Goal: Information Seeking & Learning: Learn about a topic

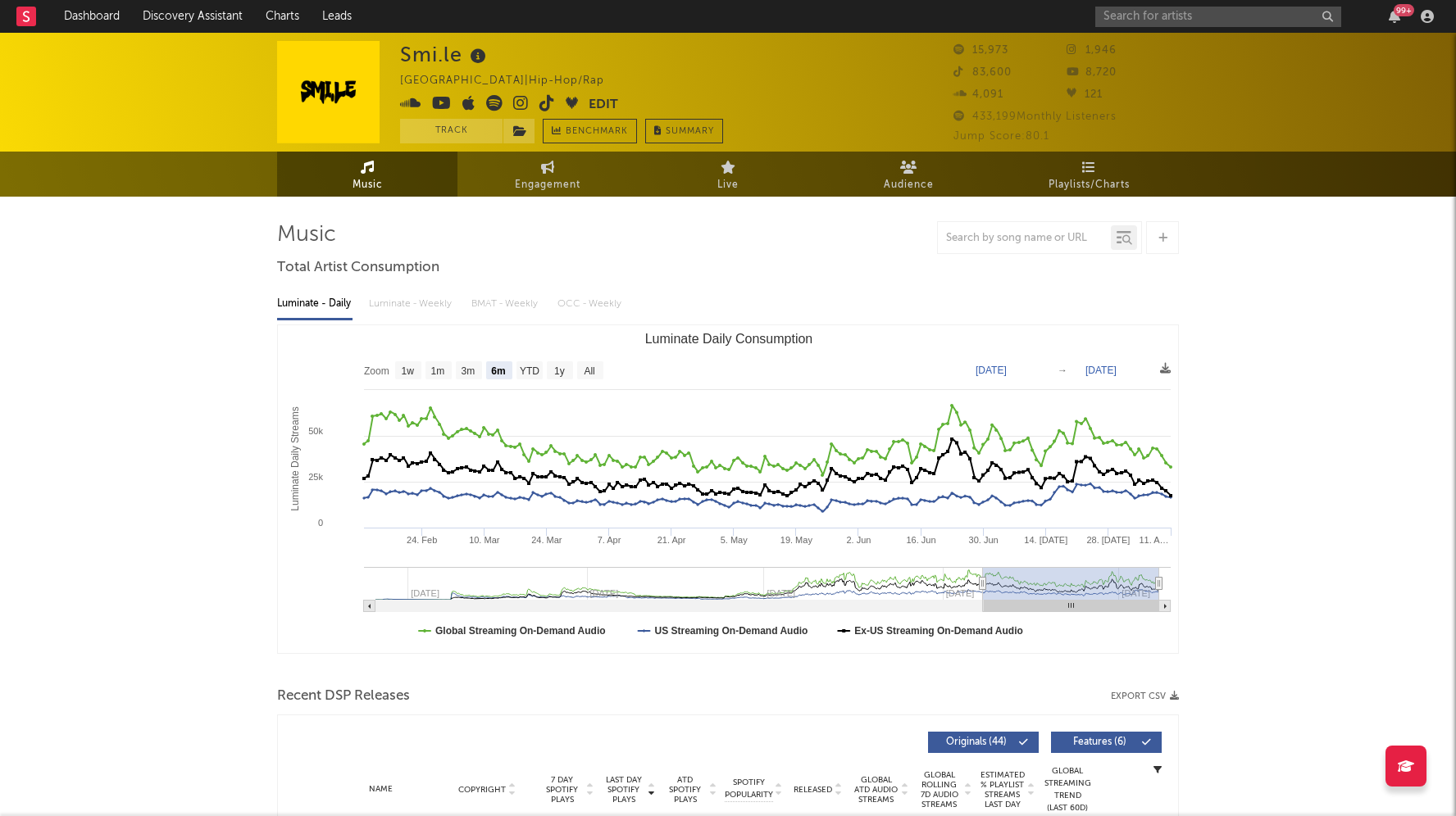
select select "6m"
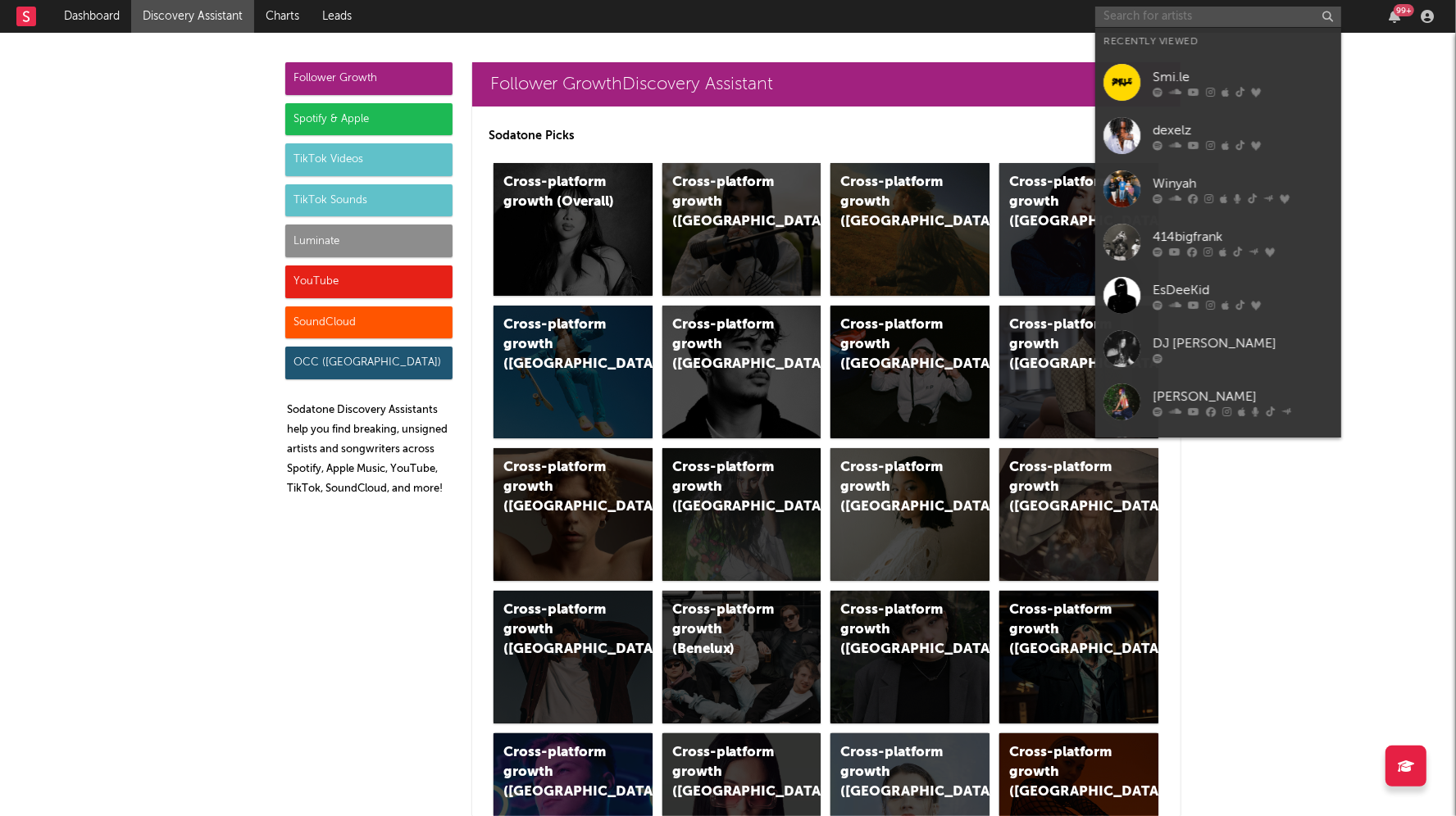
click at [1195, 25] on input "text" at bounding box center [1217, 16] width 246 height 20
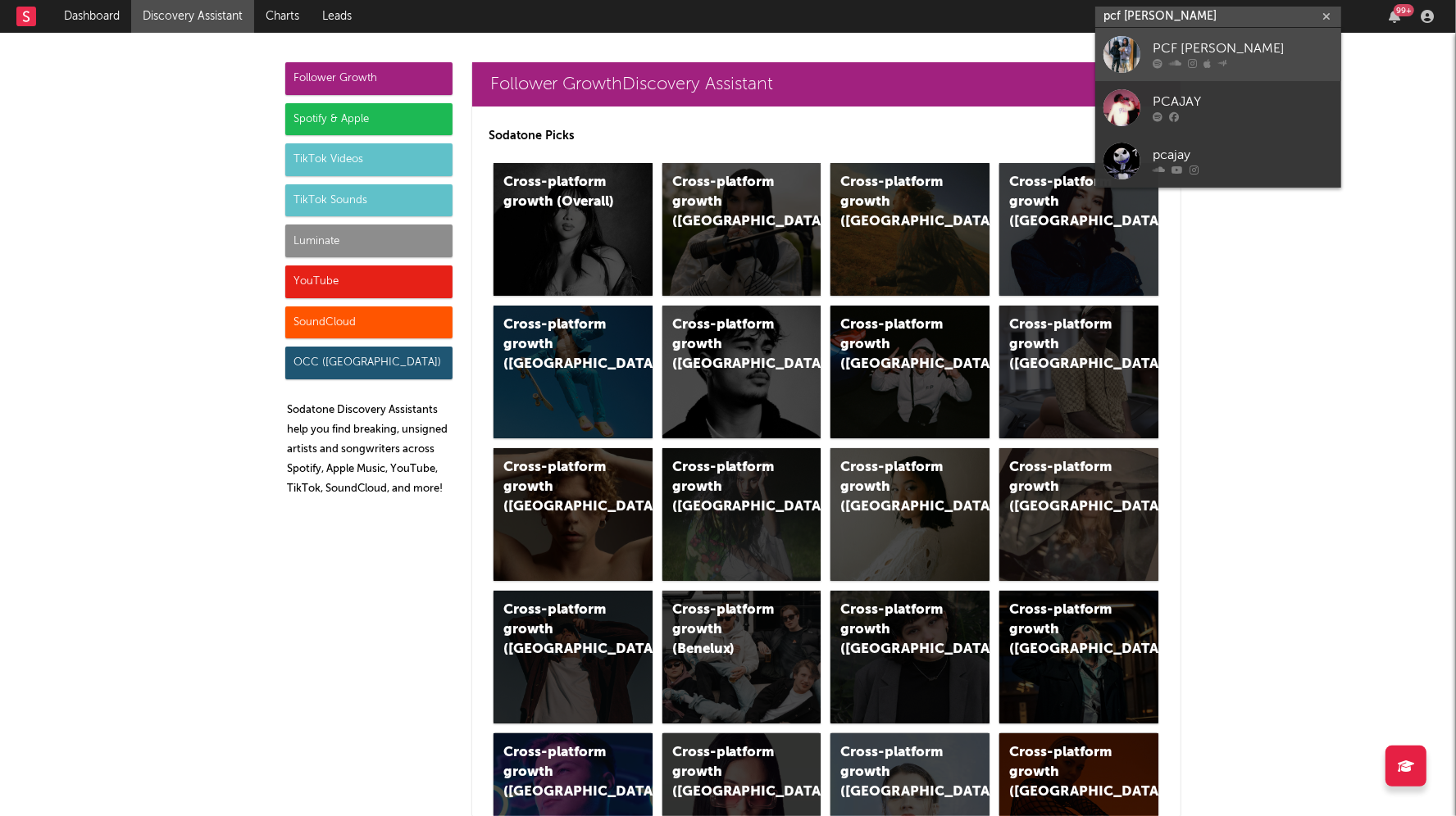
type input "pcf [PERSON_NAME]"
click at [1264, 75] on link "PCF [PERSON_NAME]" at bounding box center [1217, 54] width 246 height 53
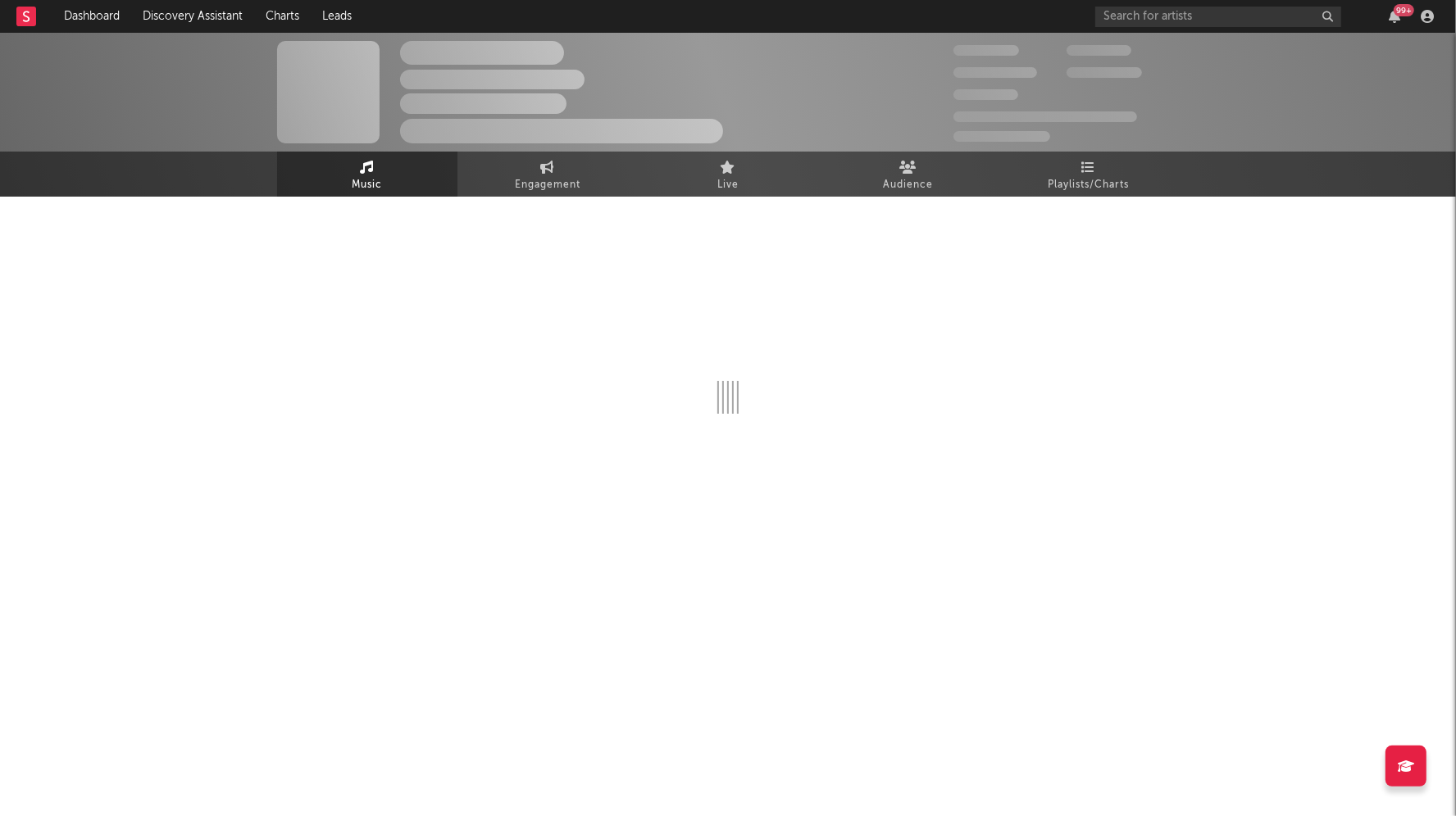
select select "6m"
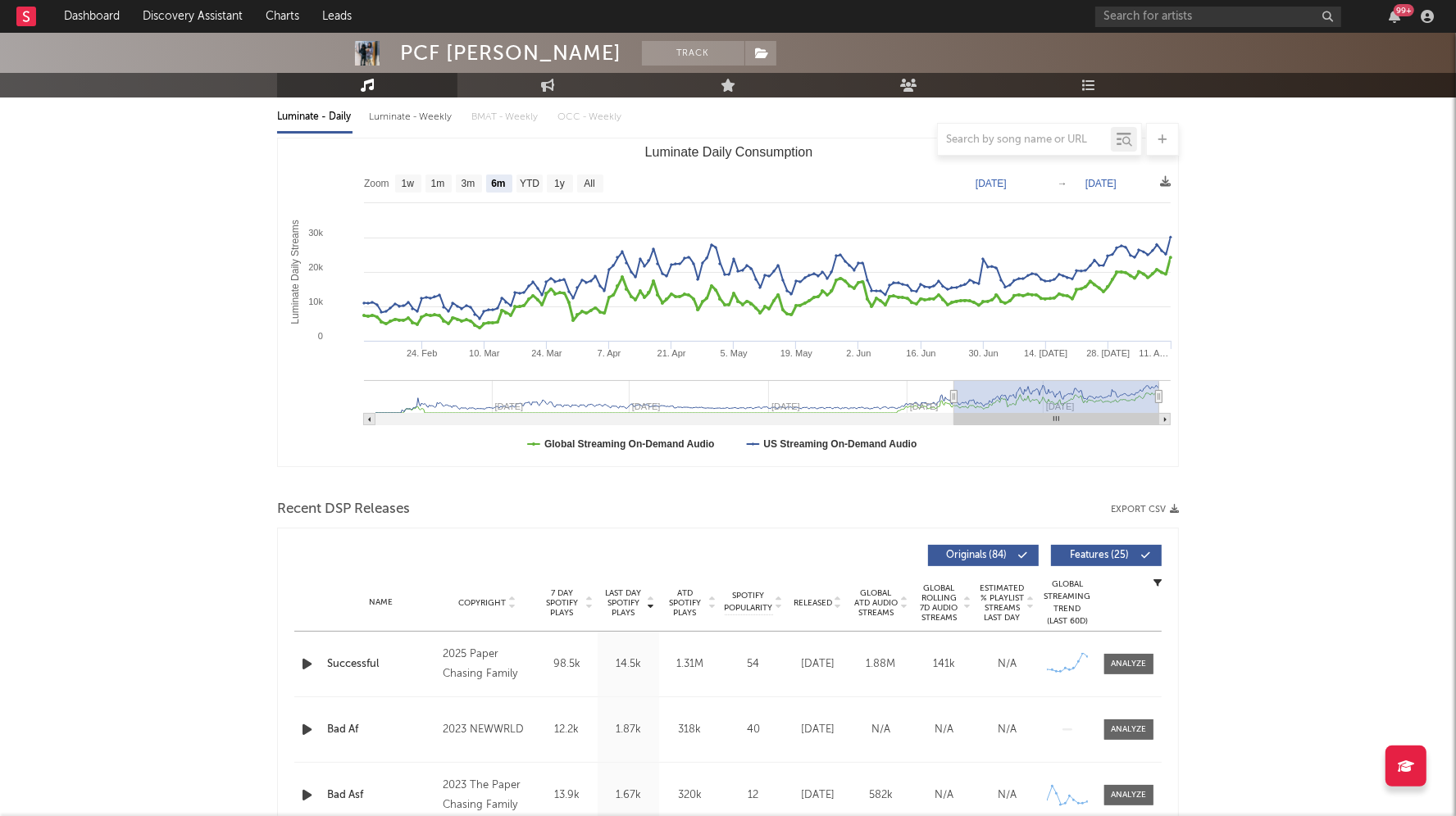
scroll to position [291, 0]
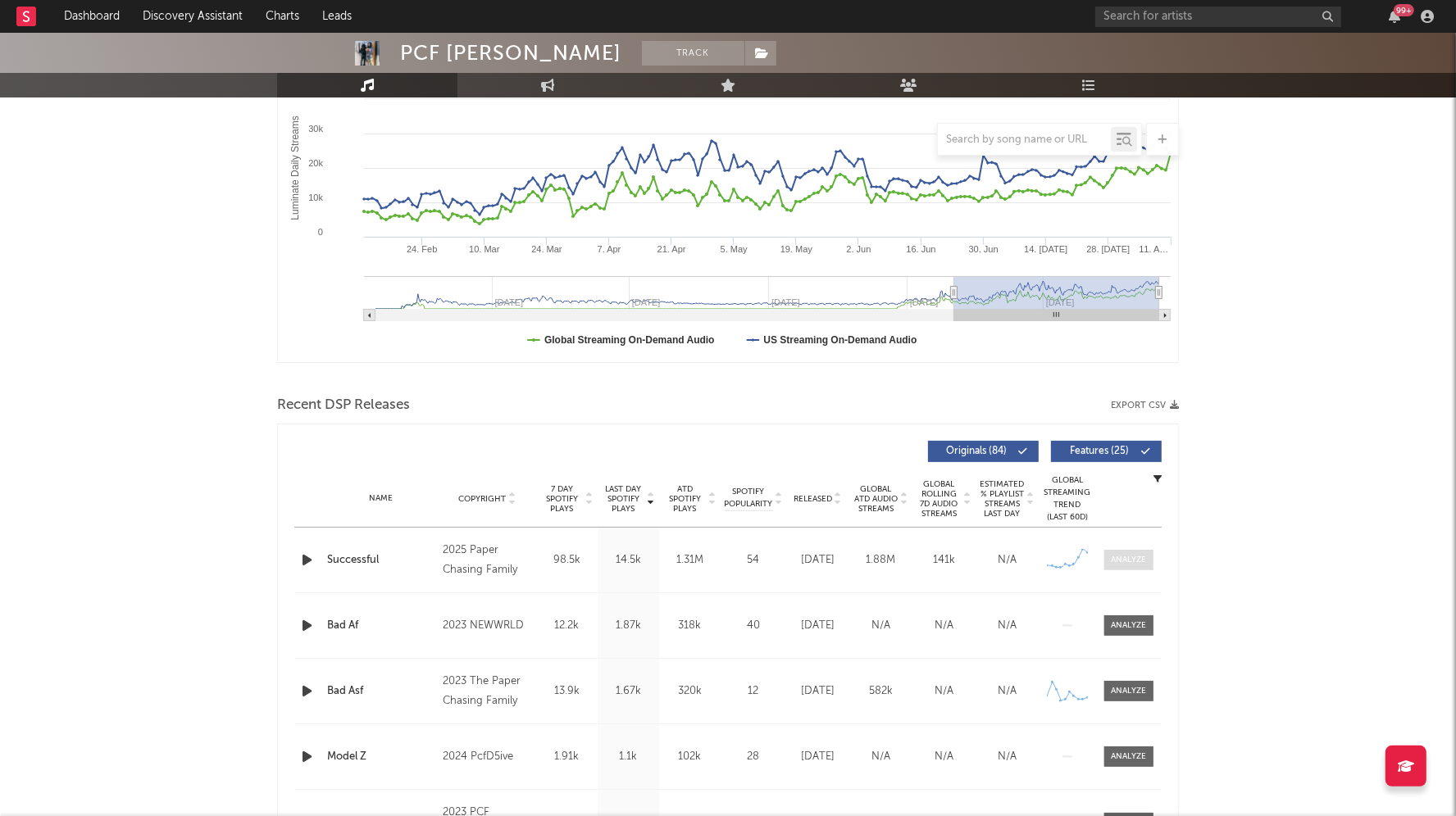
click at [1124, 554] on div at bounding box center [1129, 561] width 35 height 12
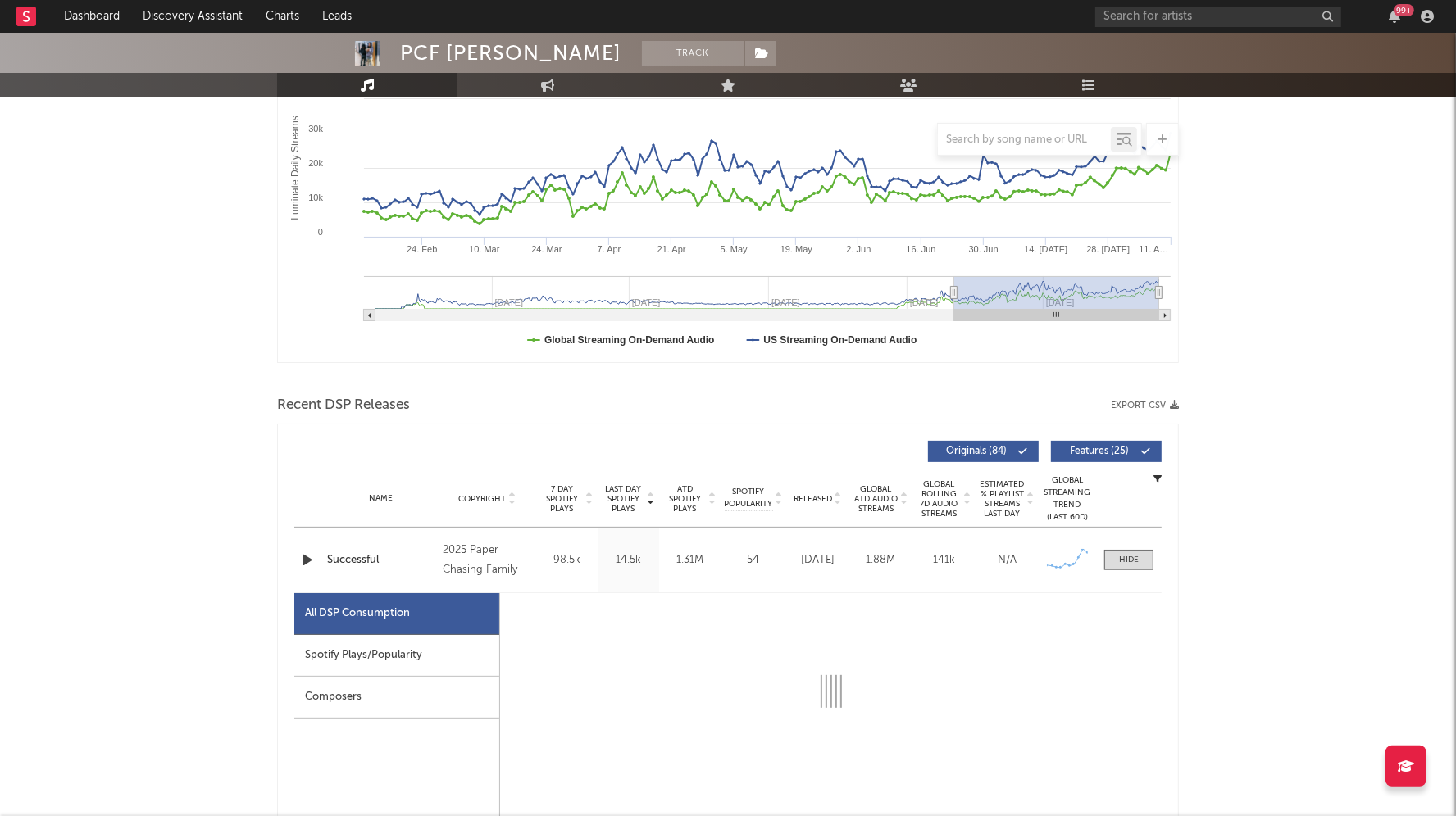
select select "1w"
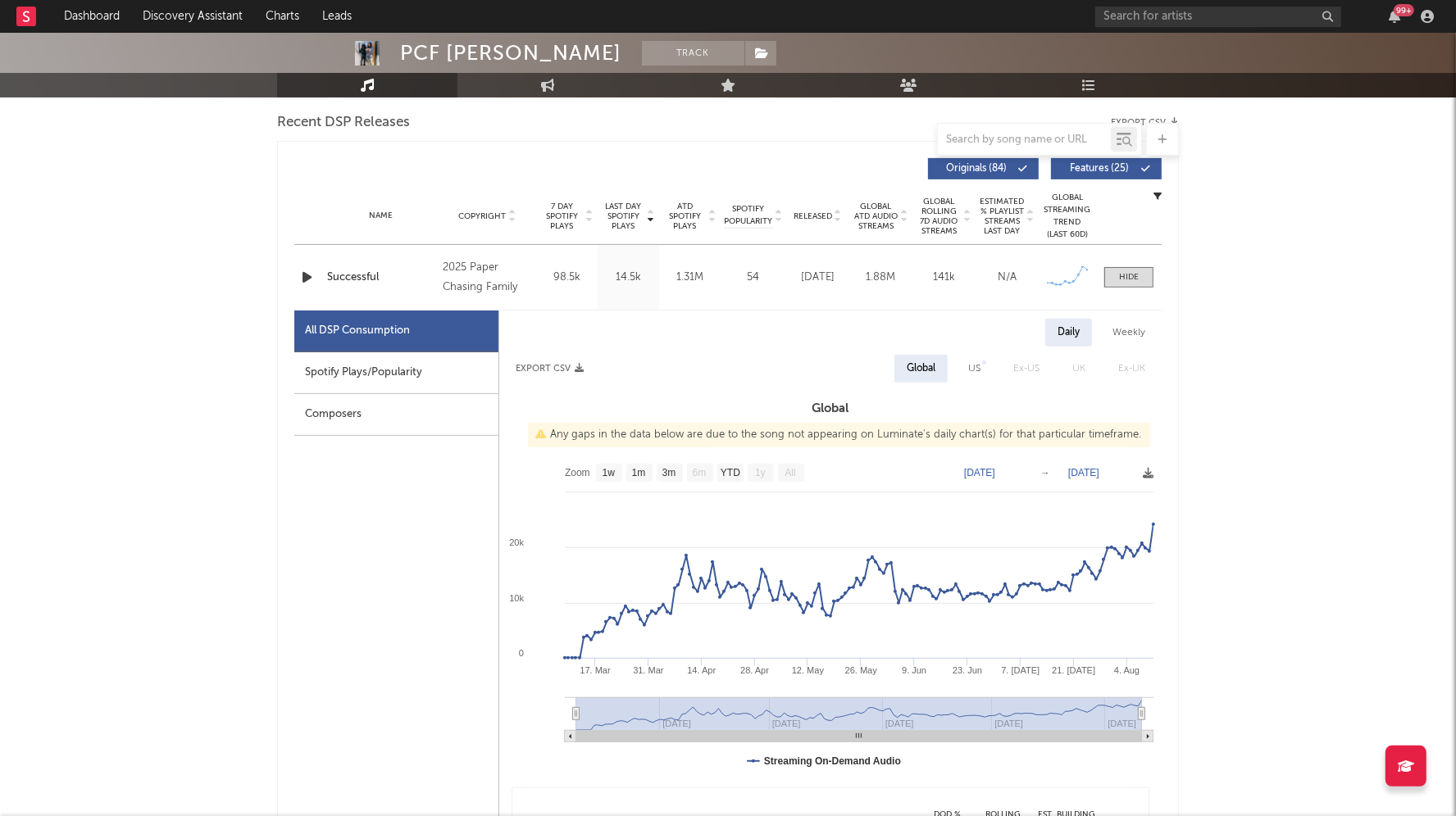
scroll to position [595, 0]
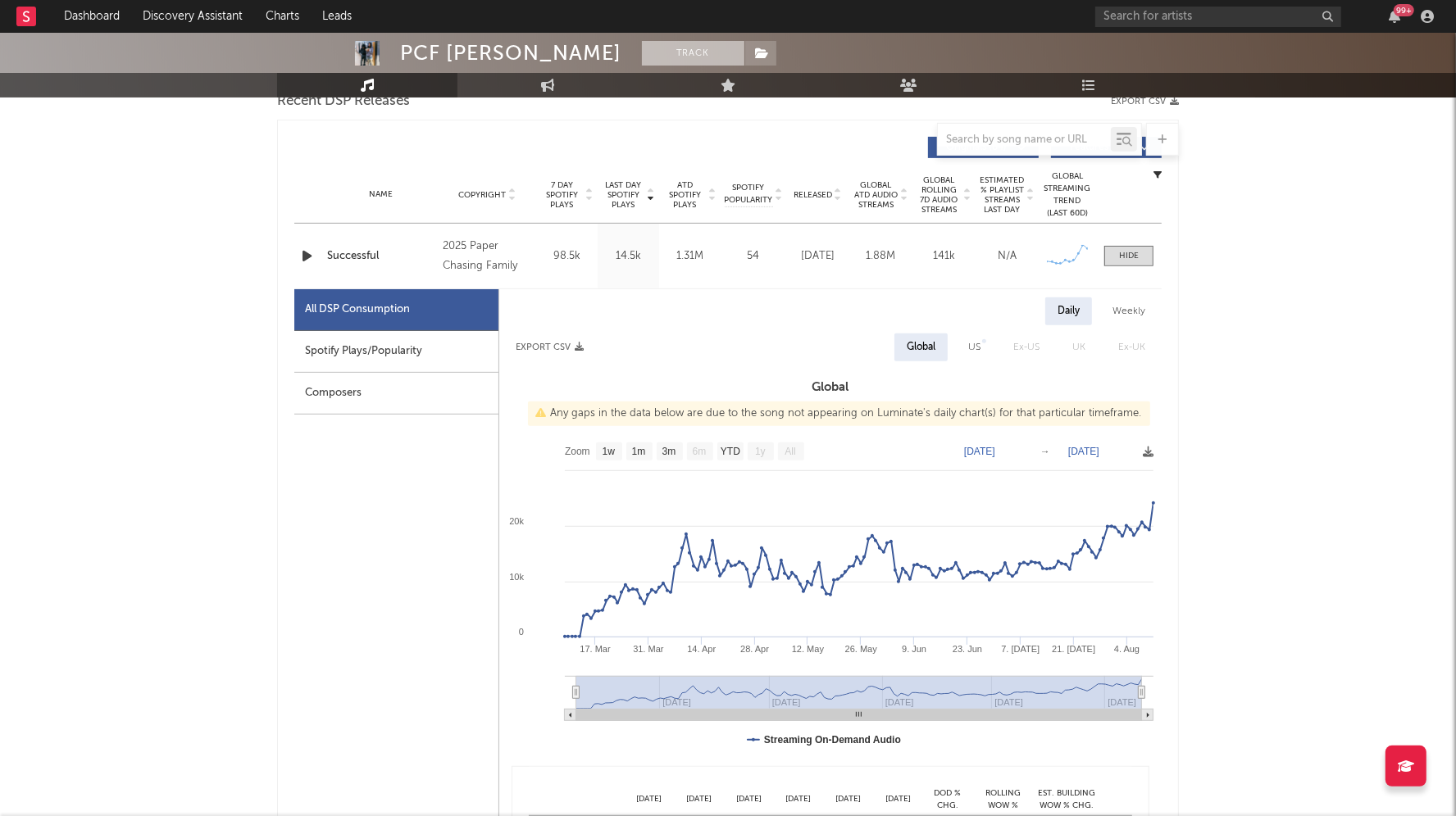
click at [641, 43] on button "Track" at bounding box center [692, 53] width 102 height 25
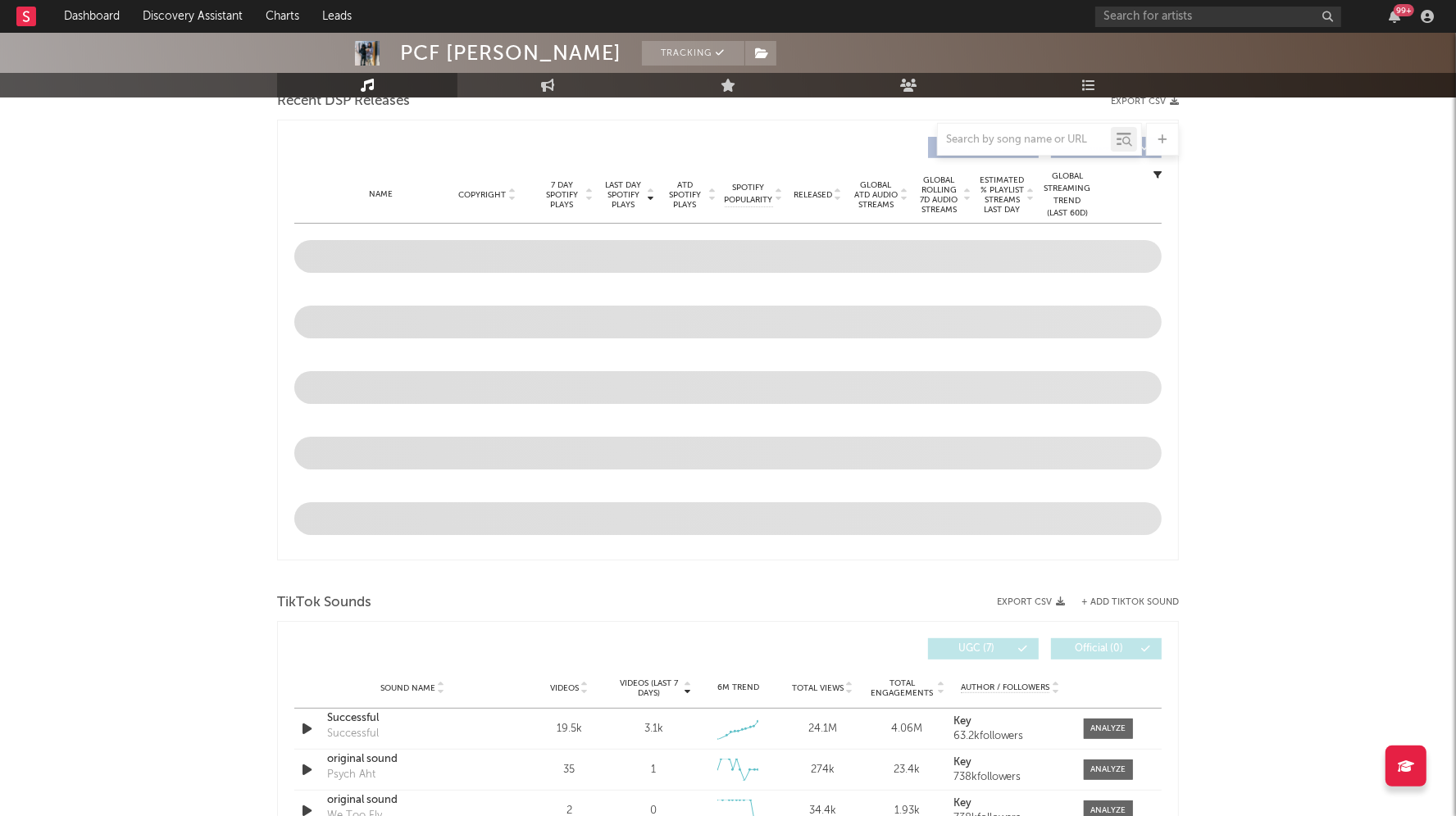
select select "6m"
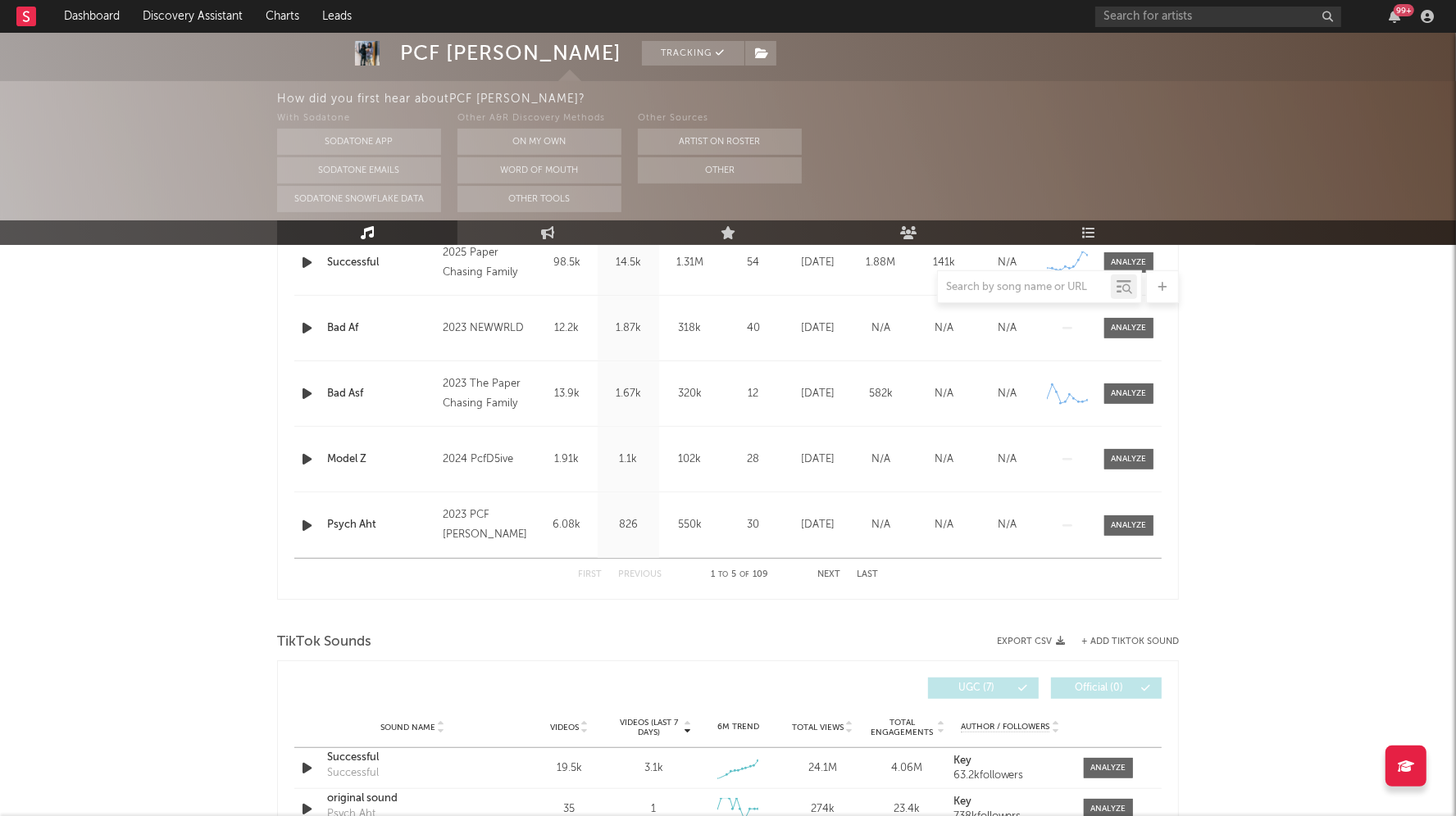
scroll to position [742, 0]
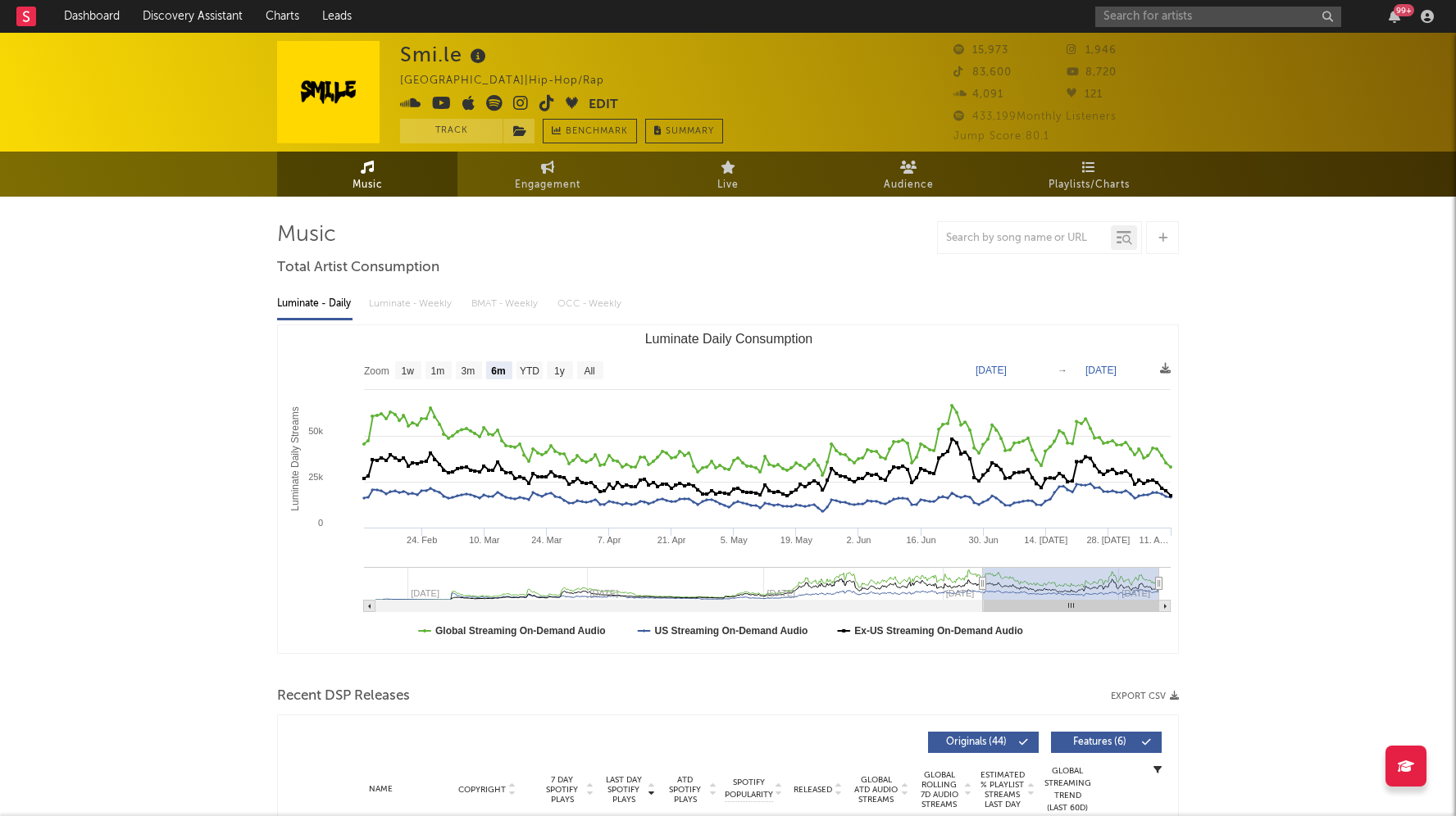
select select "6m"
click at [1156, 18] on input "text" at bounding box center [1217, 16] width 246 height 20
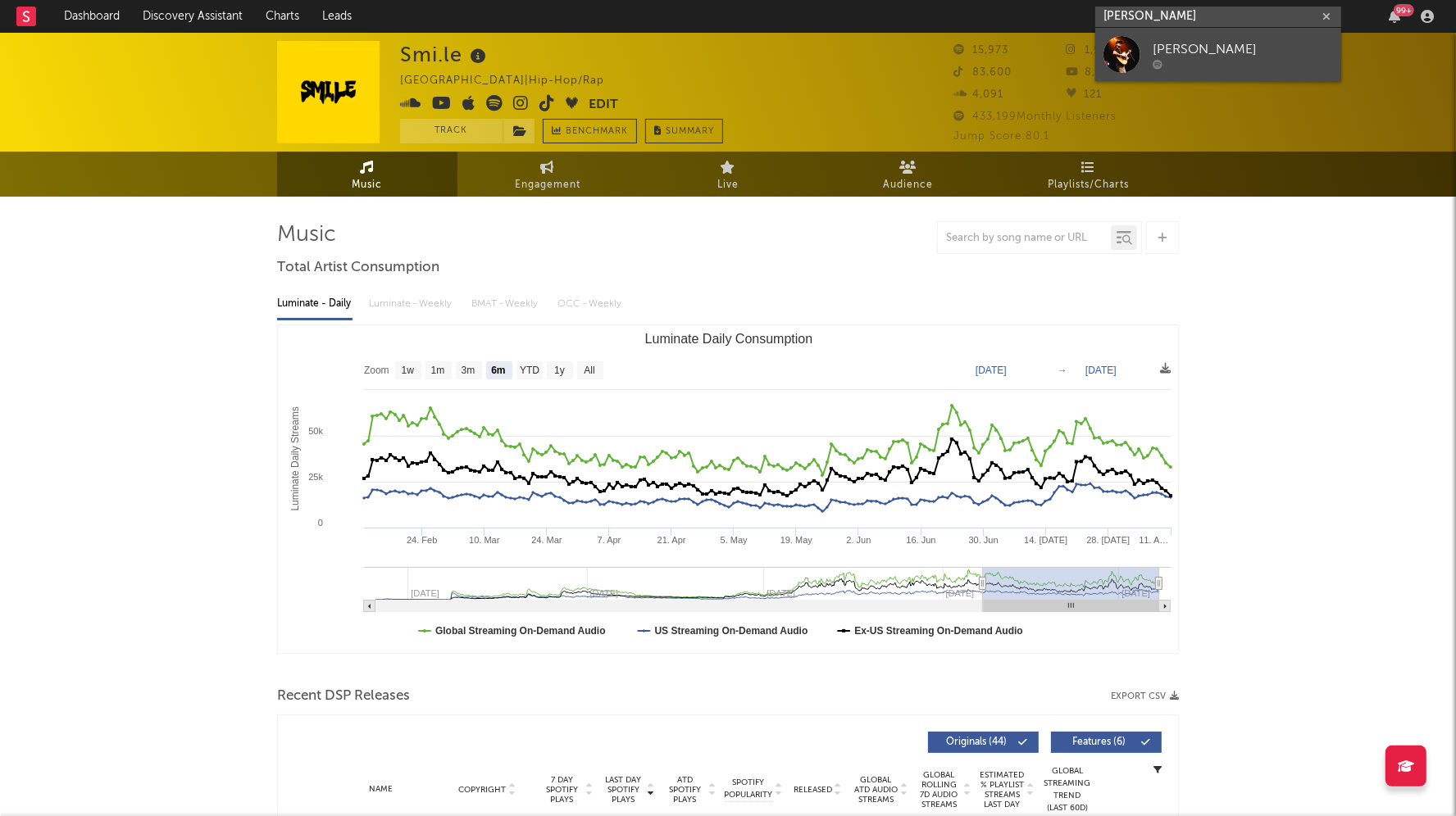
type input "joshua slone"
click at [1133, 51] on div at bounding box center [1122, 55] width 37 height 37
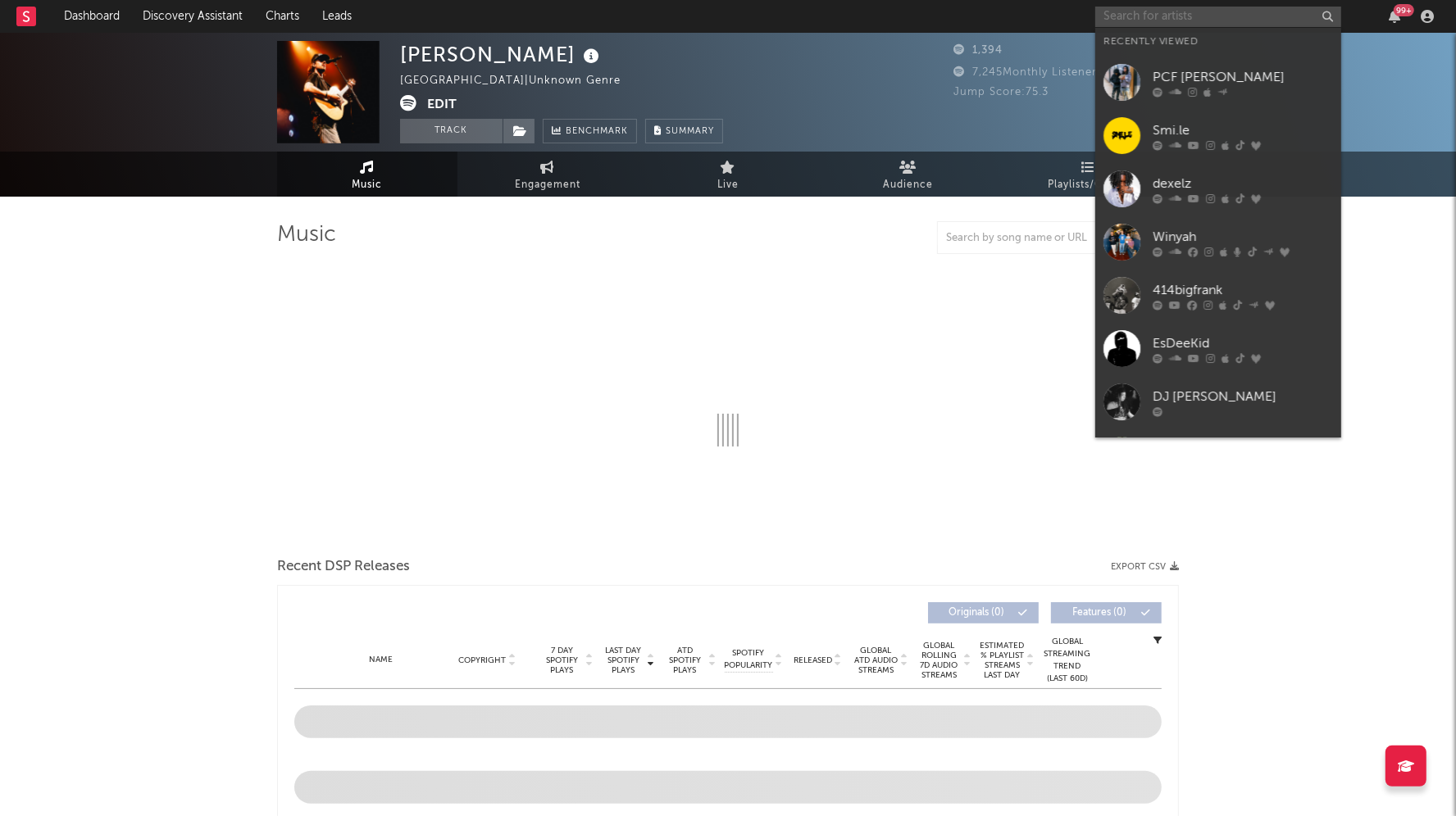
click at [1160, 16] on input "text" at bounding box center [1217, 16] width 246 height 20
type input "j"
select select "6m"
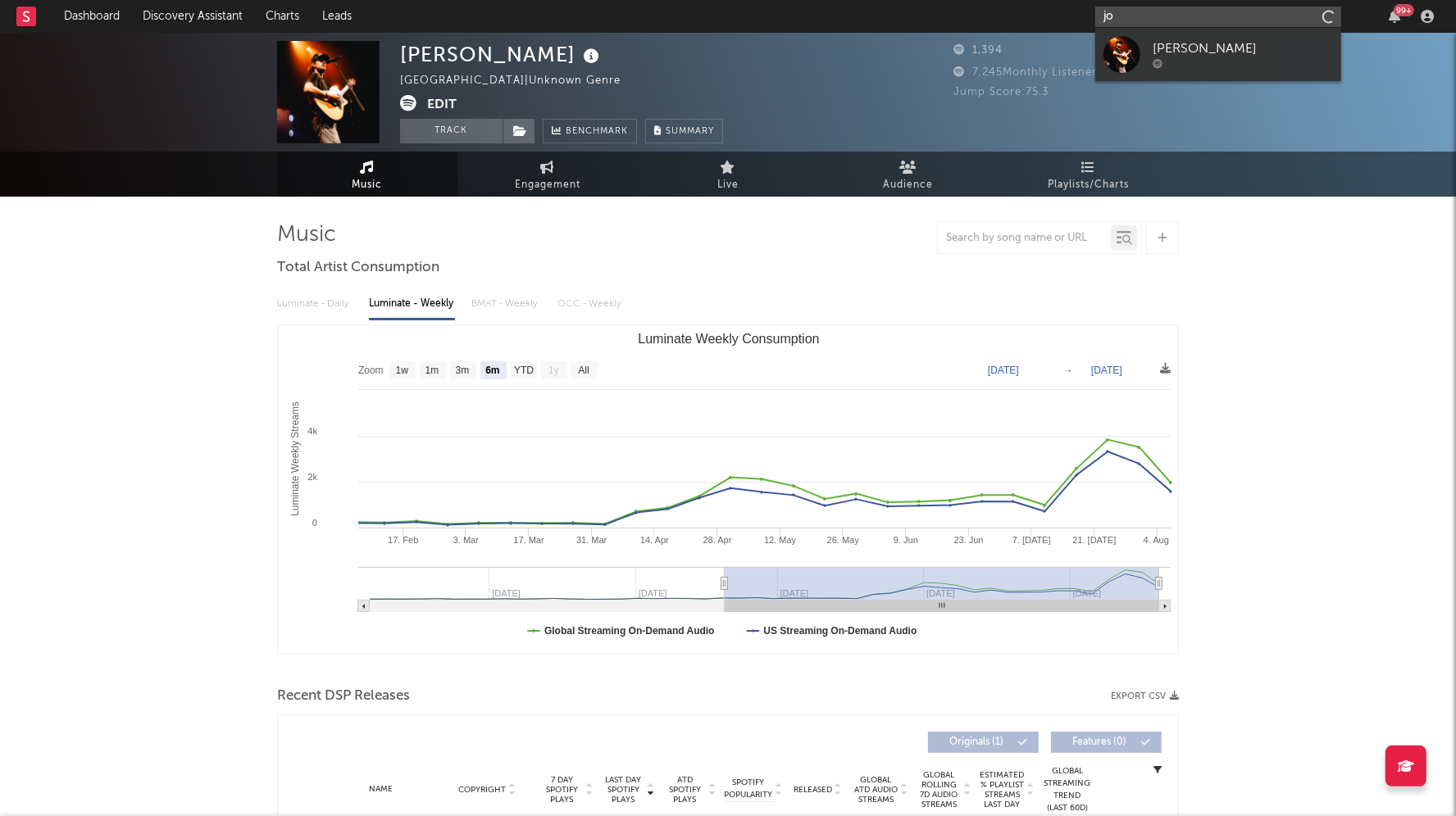
type input "j"
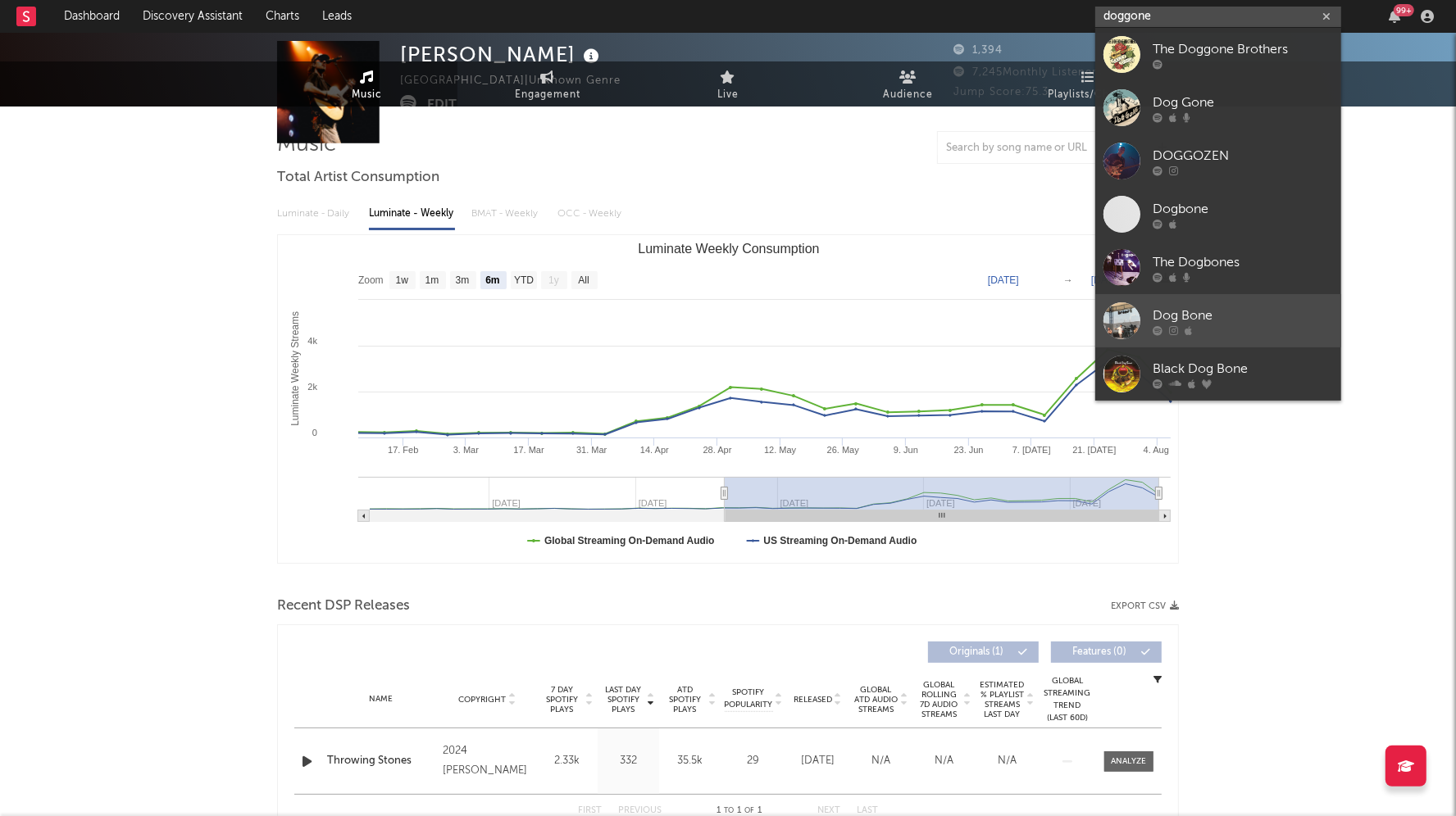
scroll to position [186, 0]
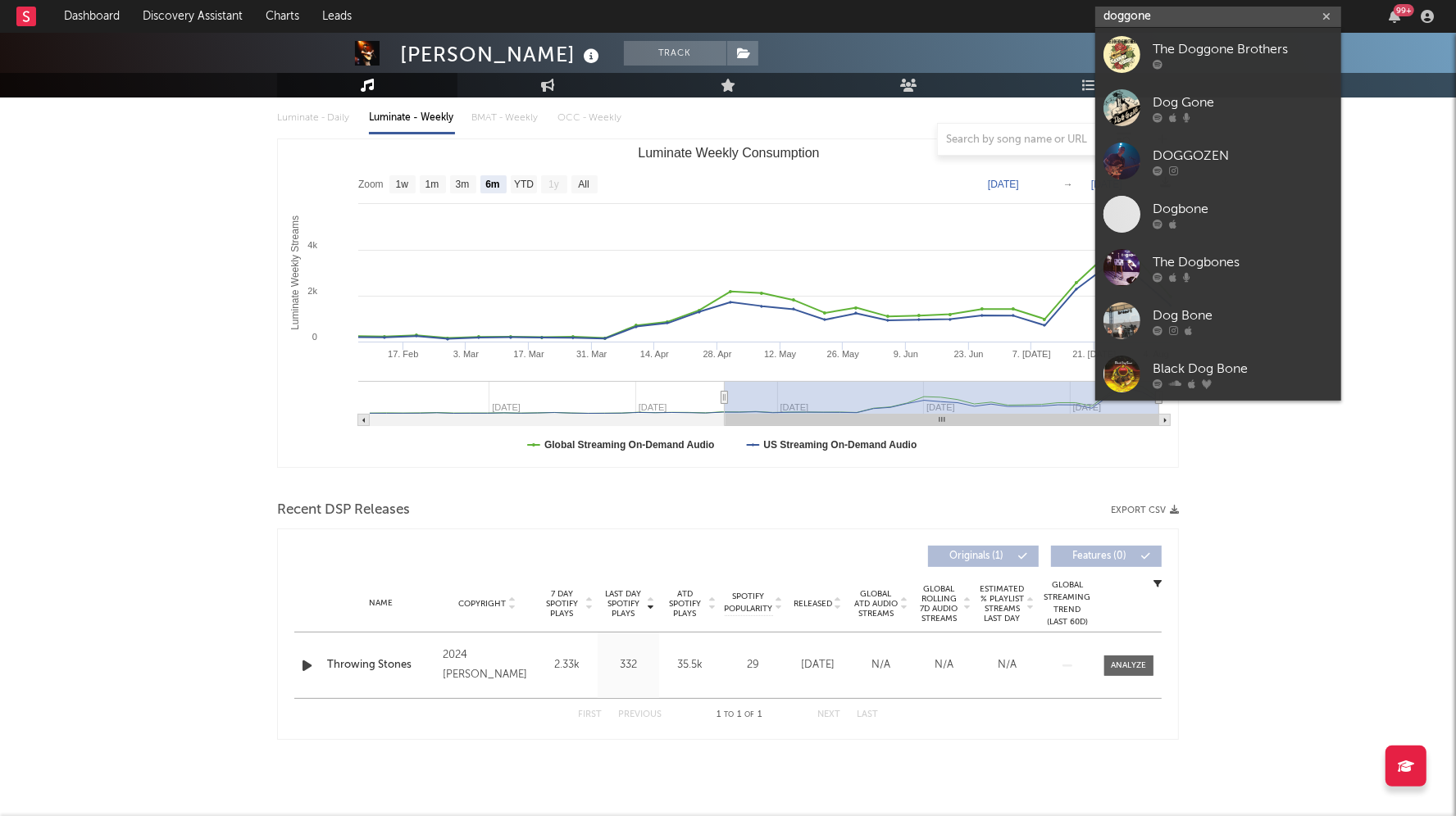
click at [1116, 16] on input "doggone" at bounding box center [1217, 16] width 246 height 20
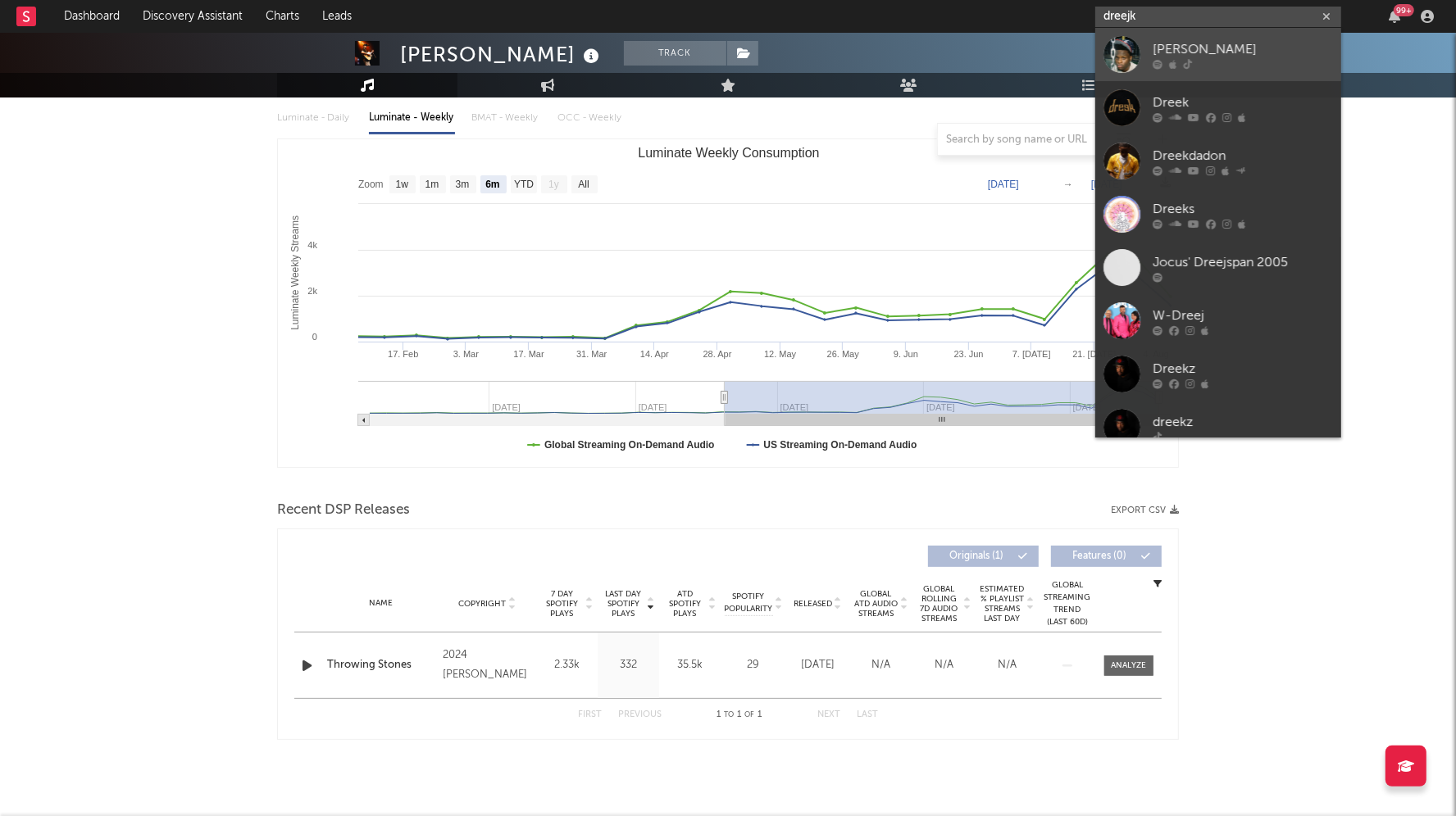
type input "dreejk"
click at [1133, 63] on div at bounding box center [1122, 55] width 37 height 37
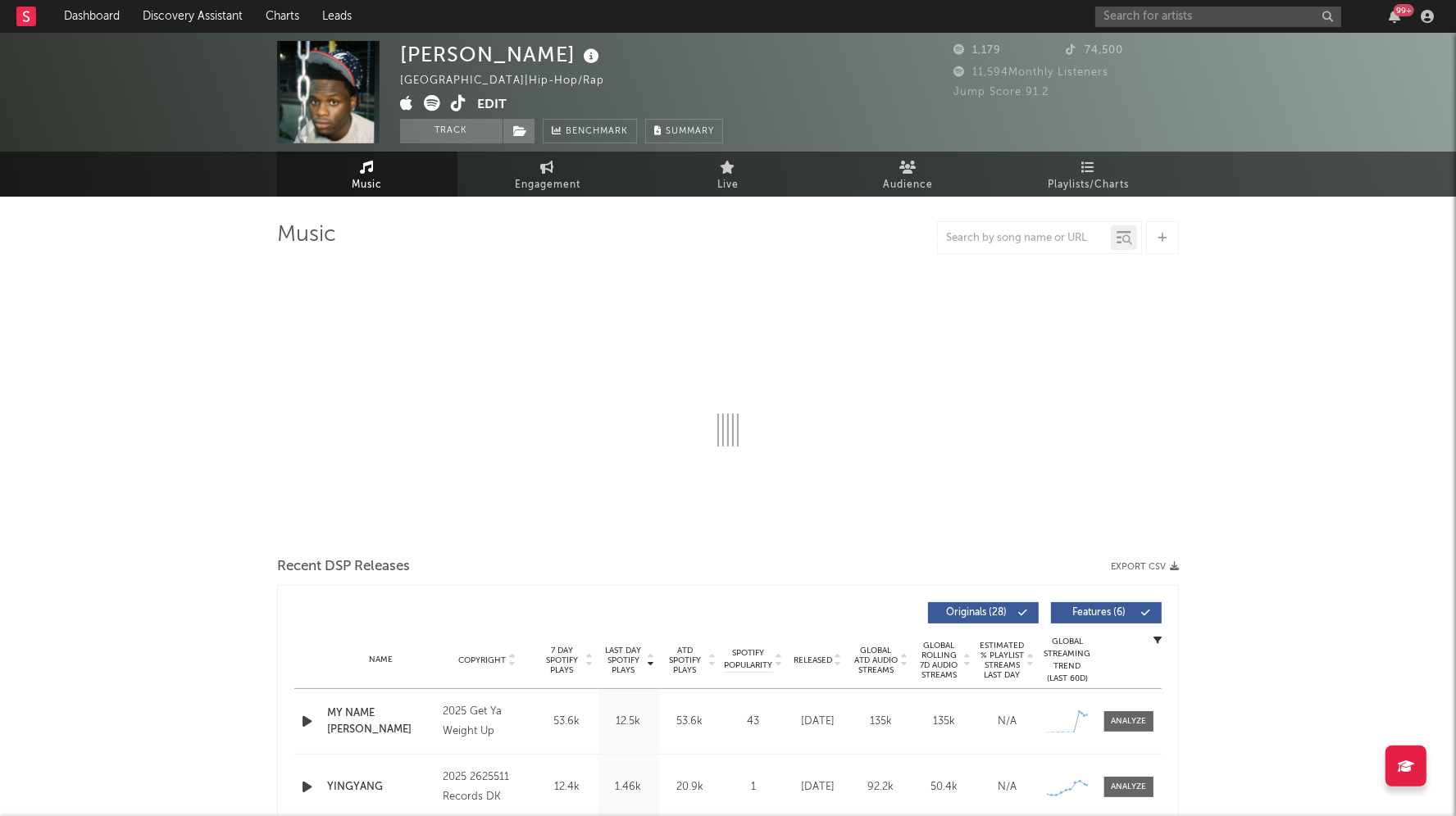
select select "1w"
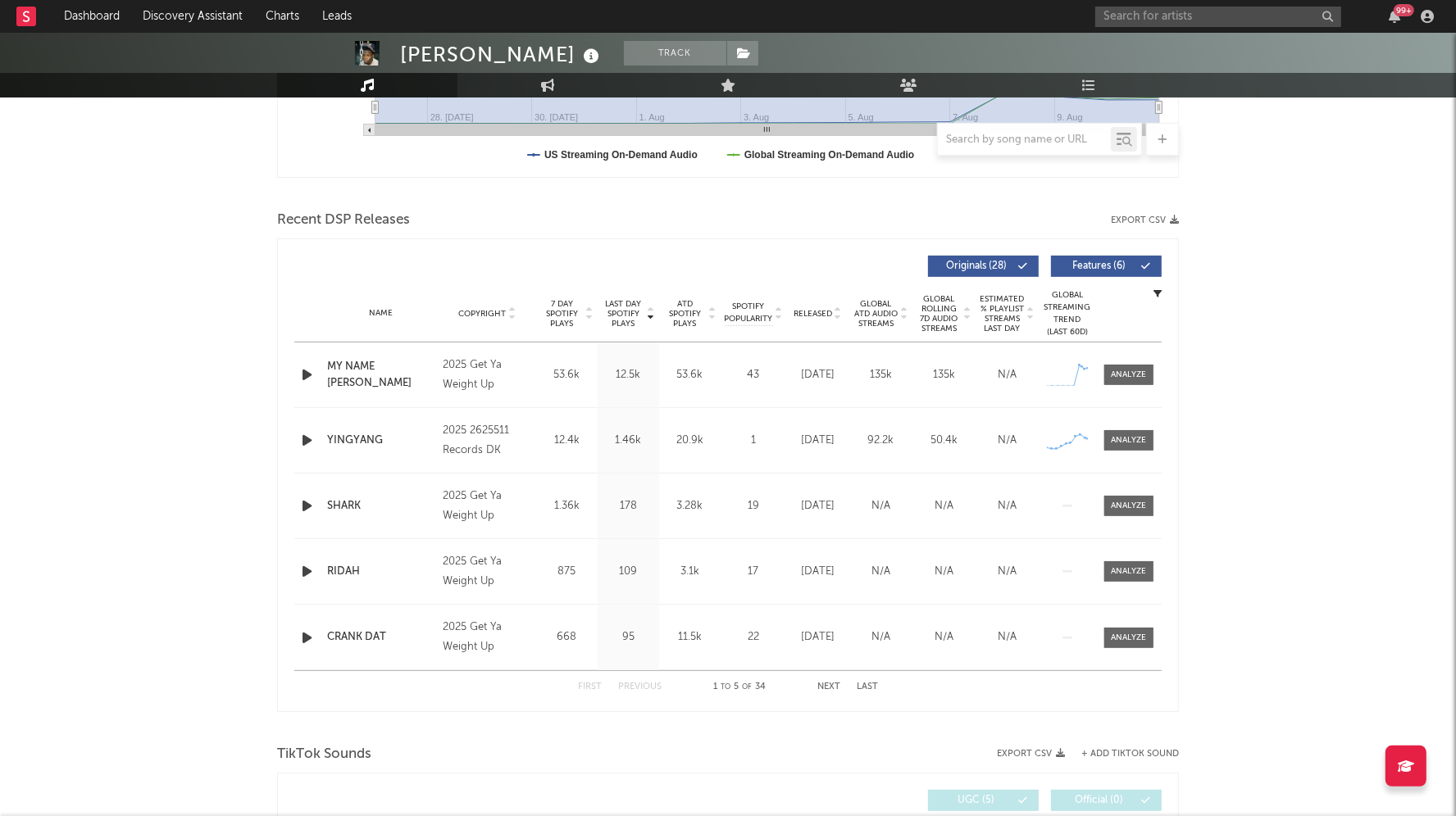
scroll to position [477, 0]
click at [1128, 434] on div at bounding box center [1129, 440] width 35 height 12
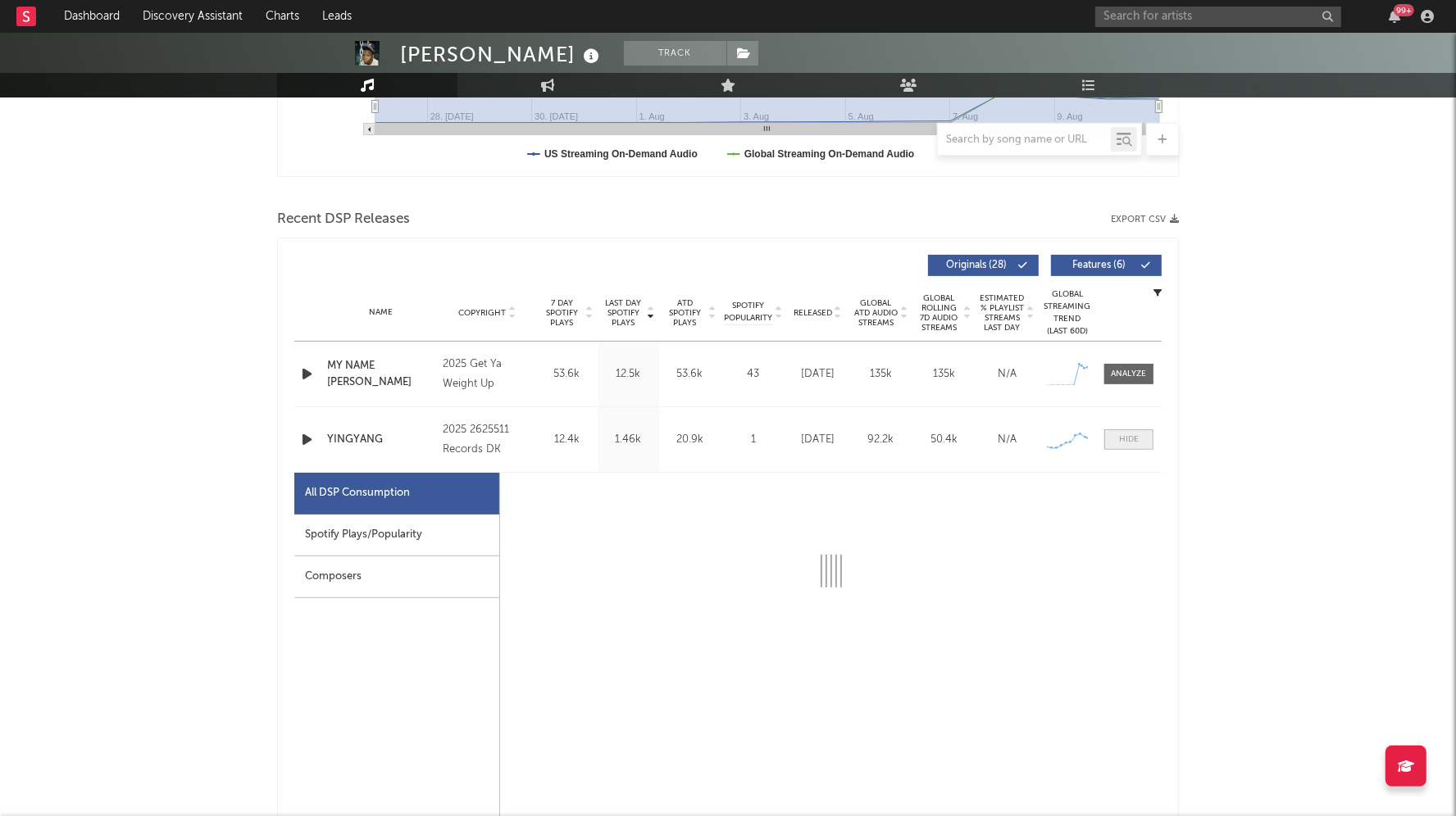
select select "1w"
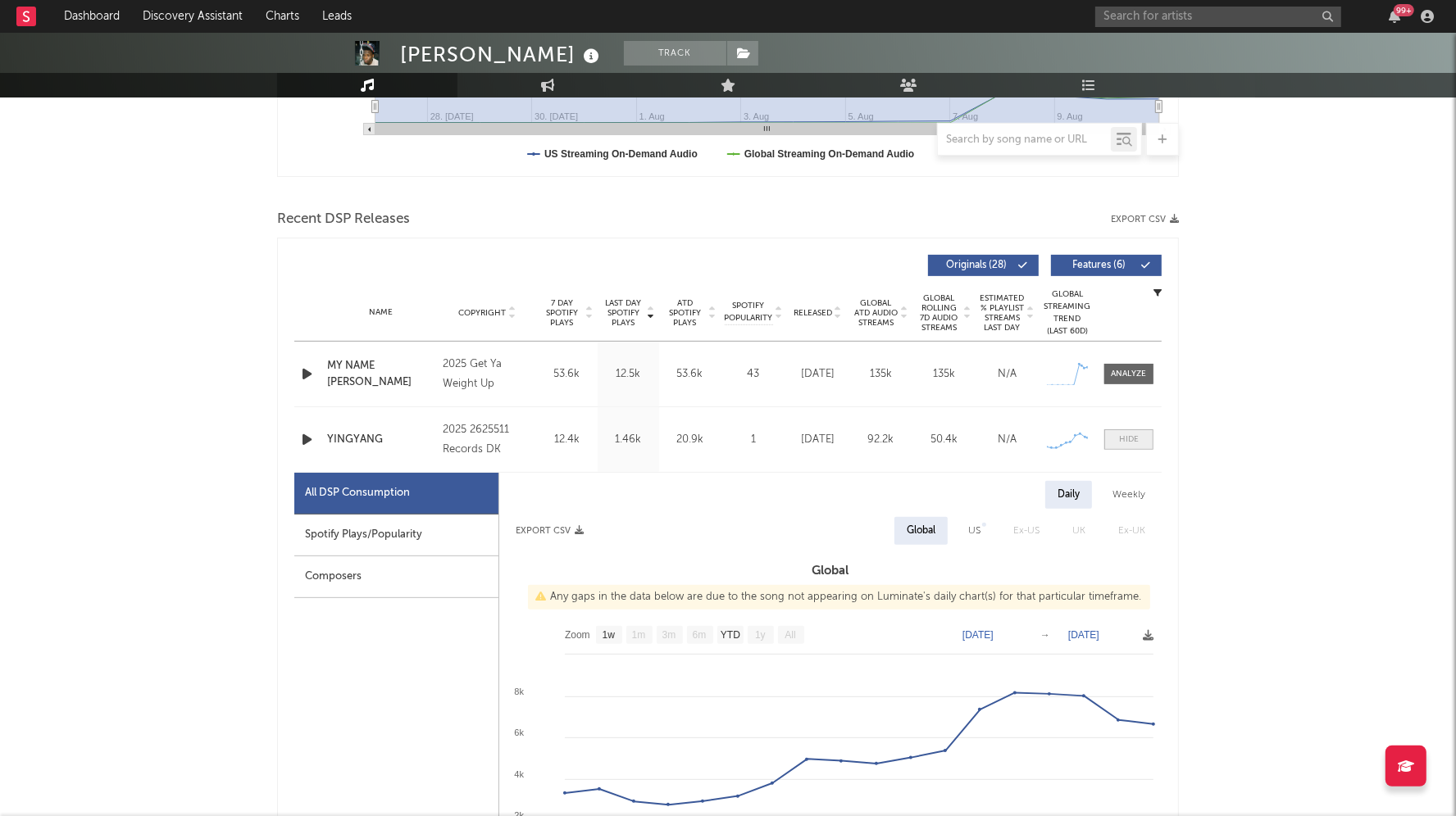
click at [1127, 434] on div at bounding box center [1129, 440] width 20 height 12
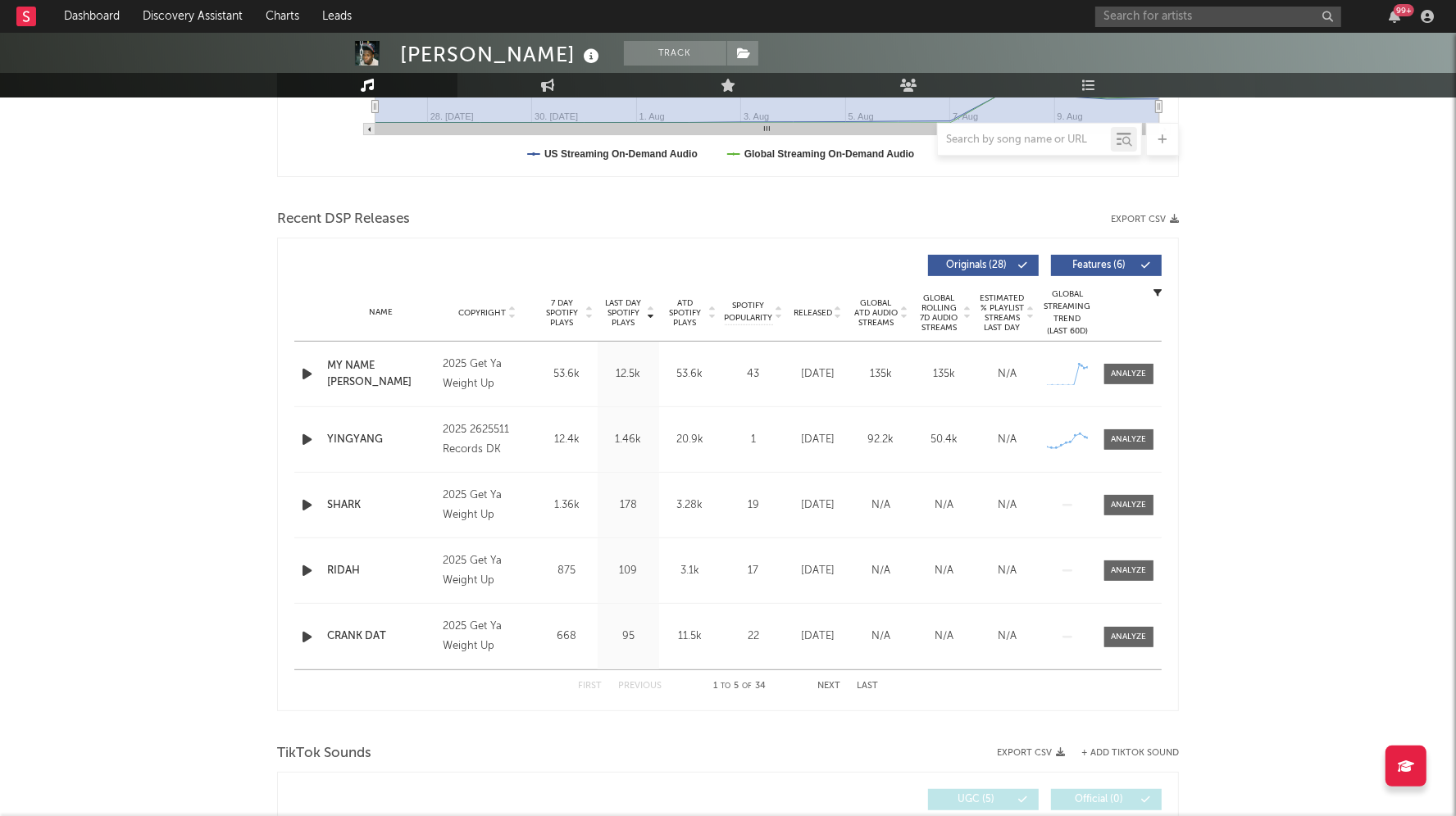
scroll to position [0, 0]
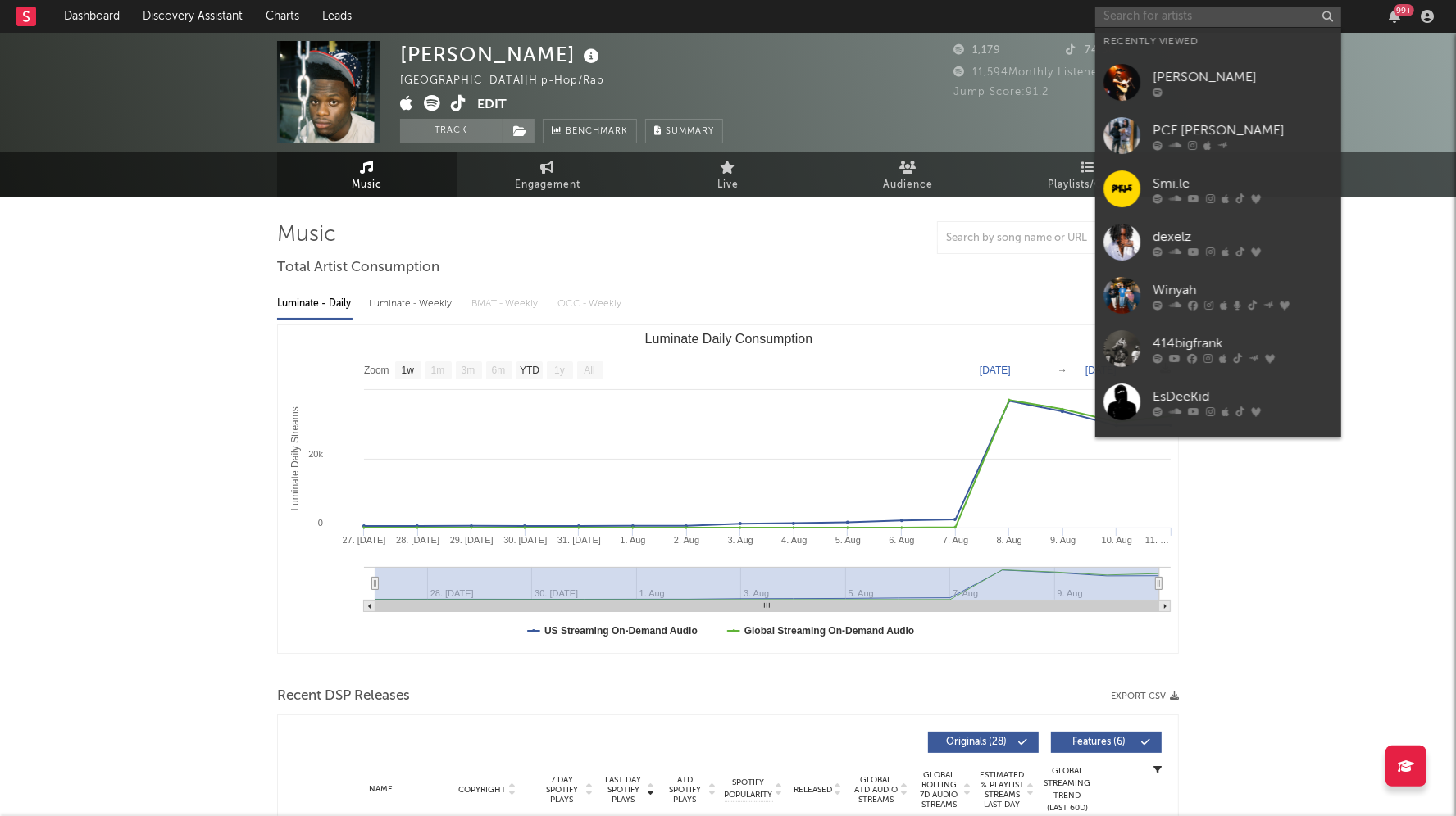
click at [1106, 17] on input "text" at bounding box center [1217, 16] width 246 height 20
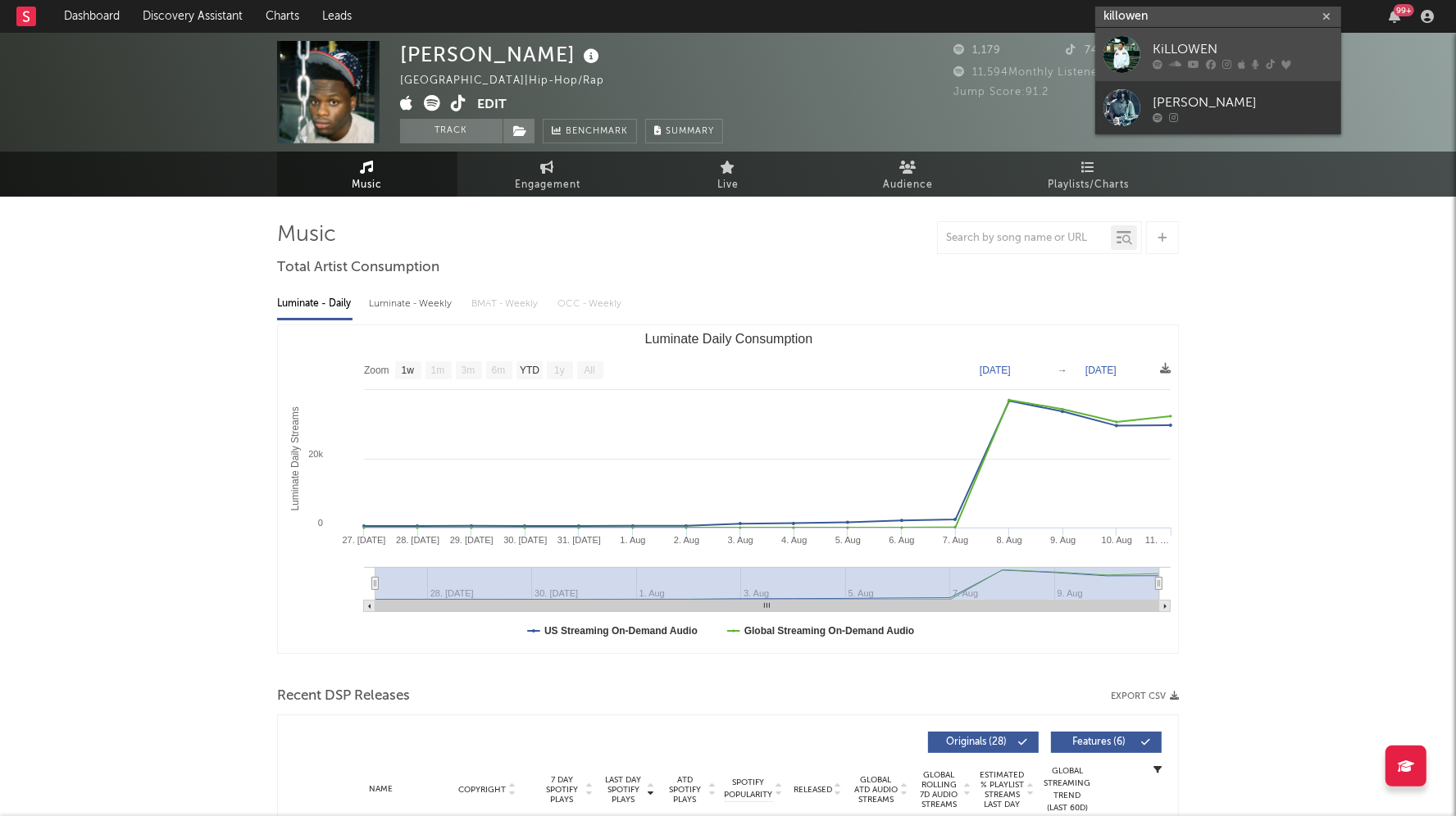
type input "killowen"
click at [1162, 40] on div "KiLLOWEN" at bounding box center [1242, 49] width 180 height 20
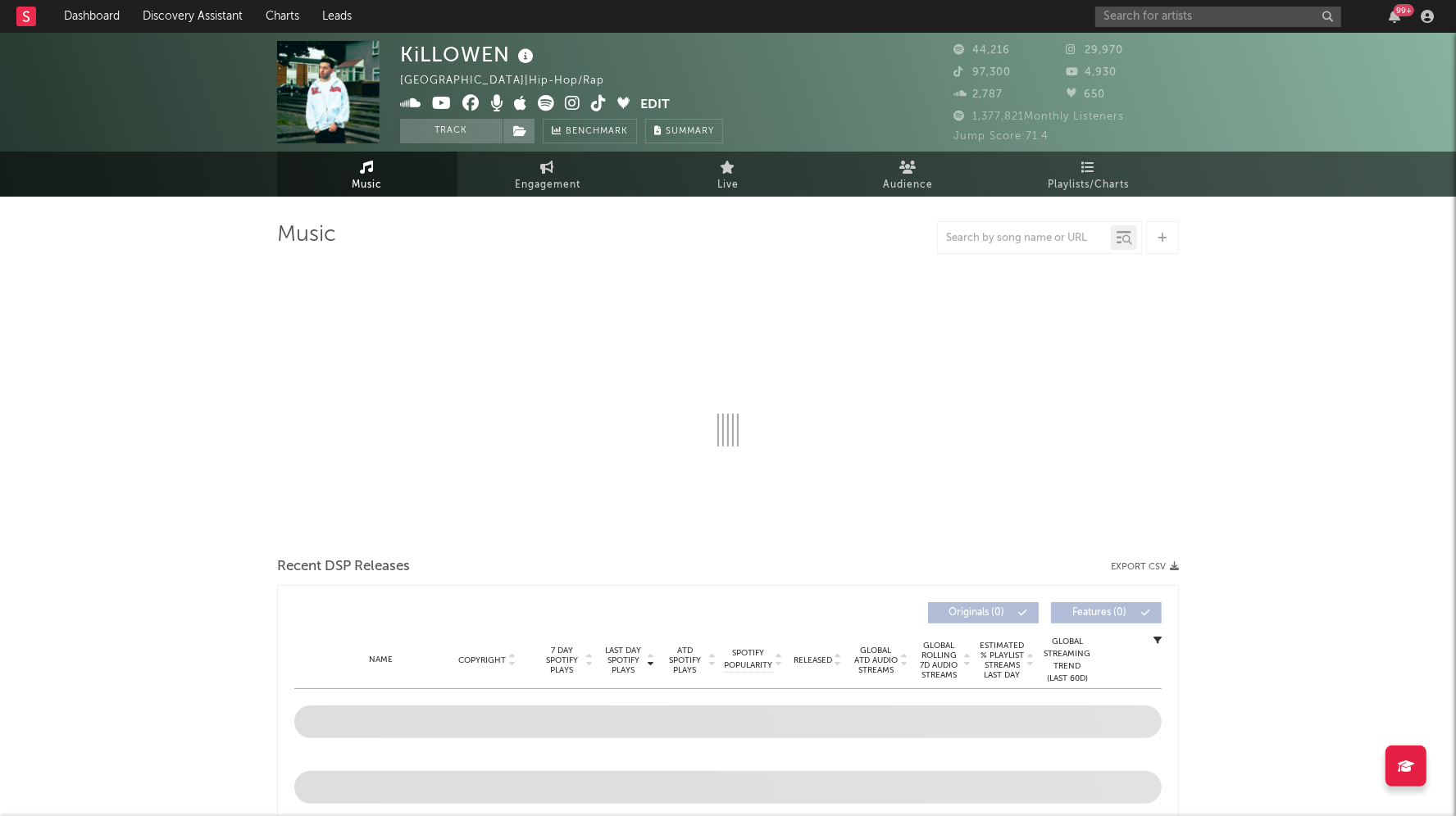
select select "6m"
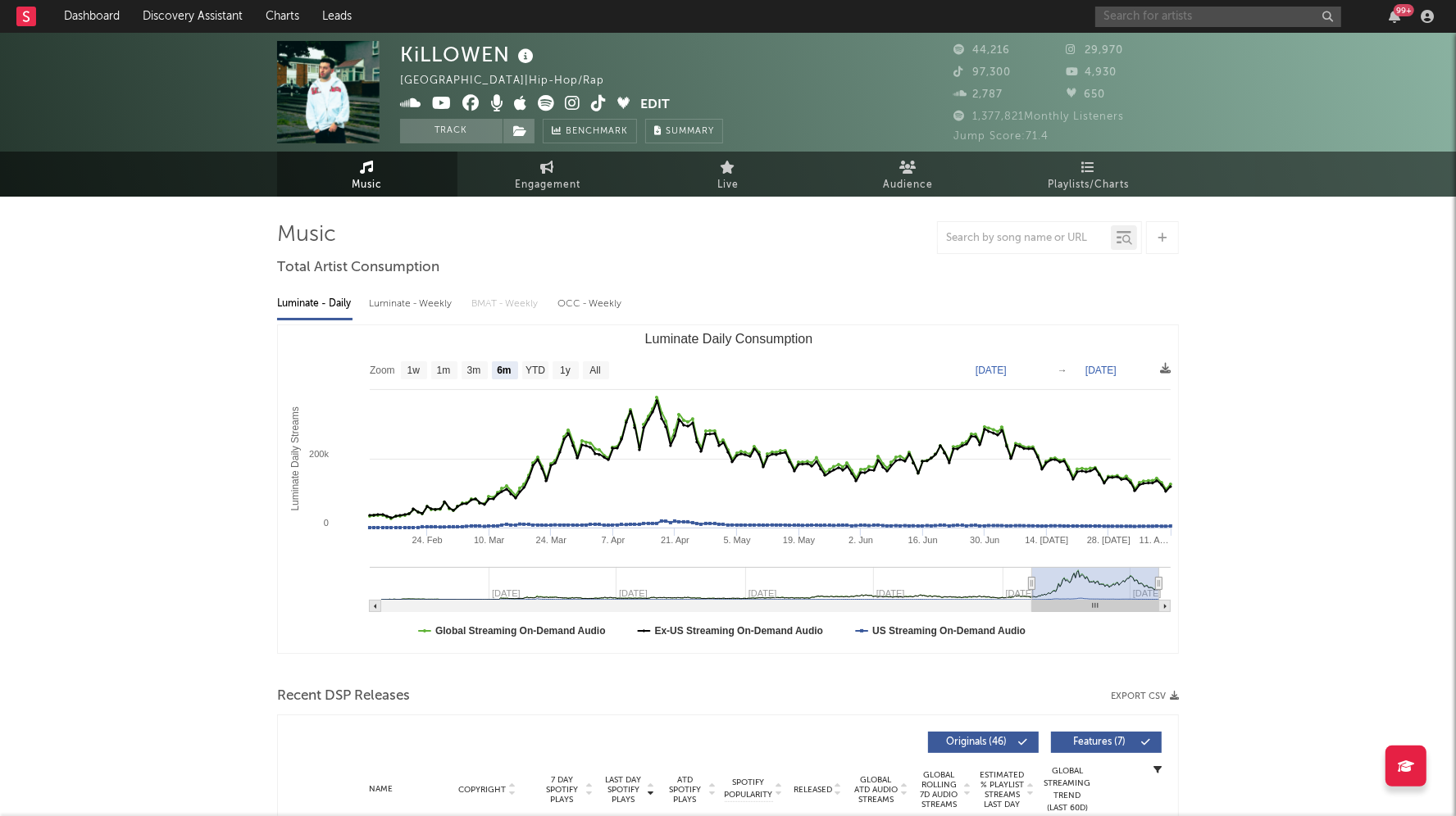
click at [1178, 12] on input "text" at bounding box center [1217, 16] width 246 height 20
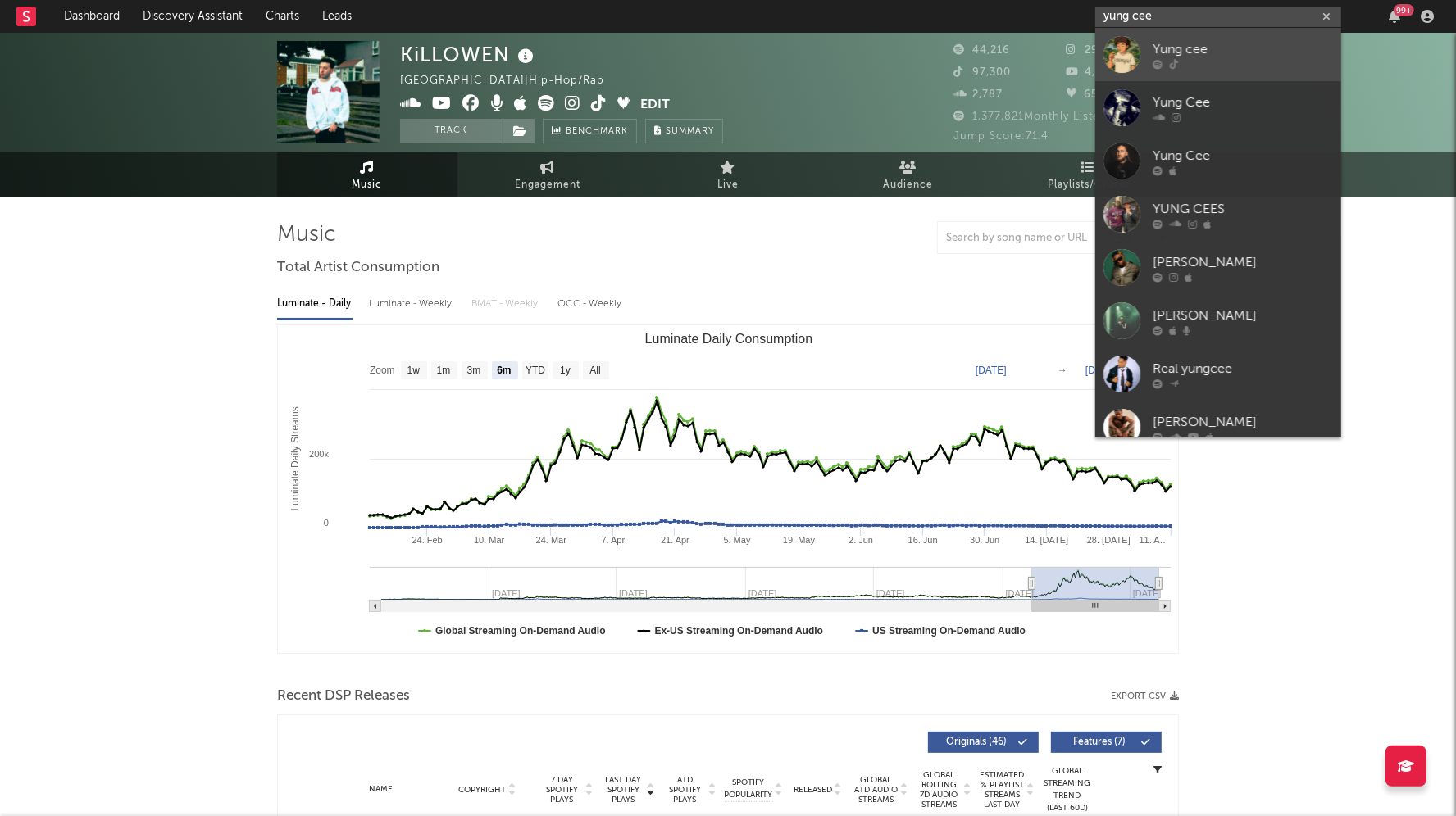
type input "yung cee"
click at [1187, 43] on div "Yung cee" at bounding box center [1242, 49] width 180 height 20
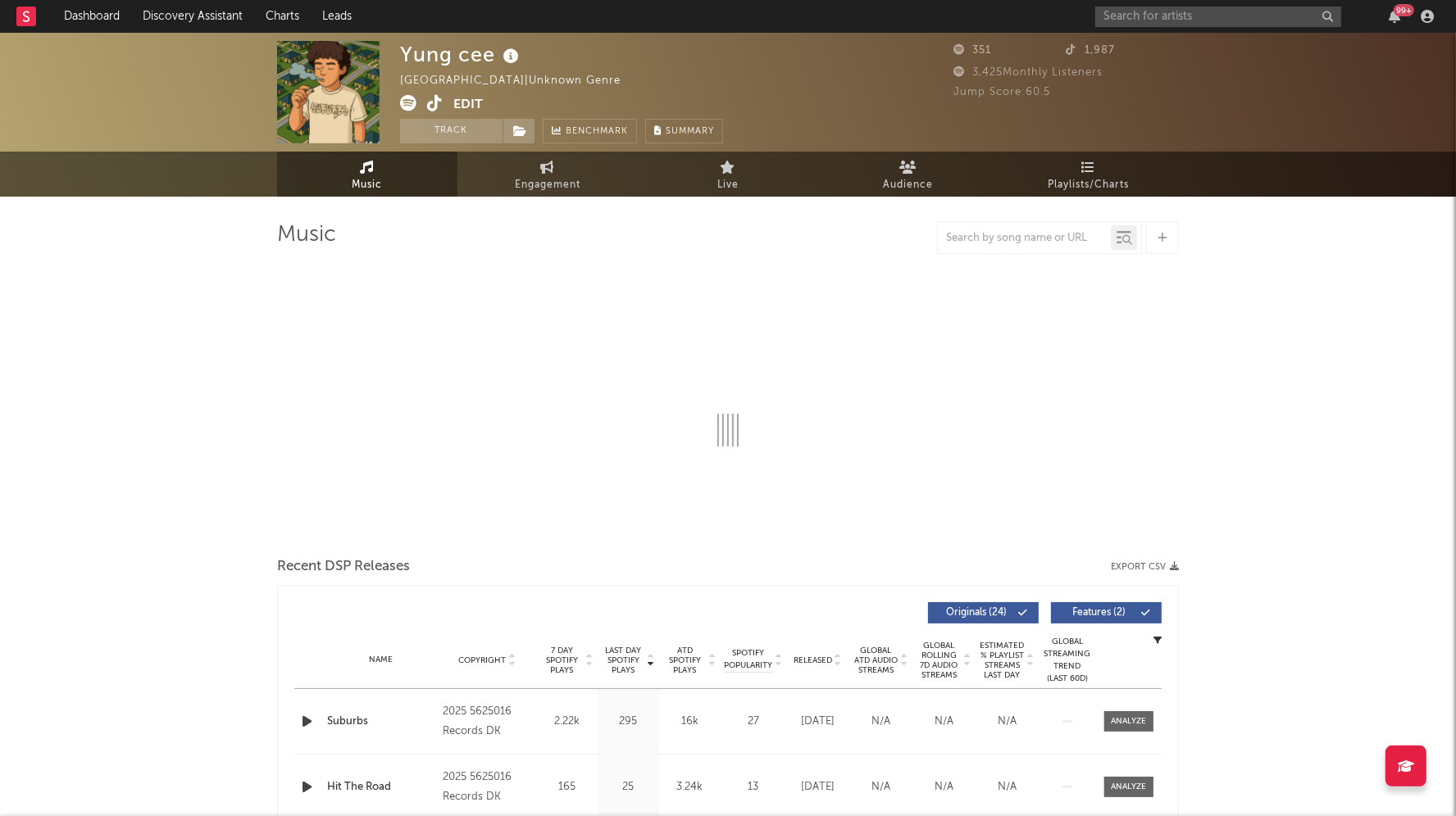
select select "1w"
